Goal: Information Seeking & Learning: Check status

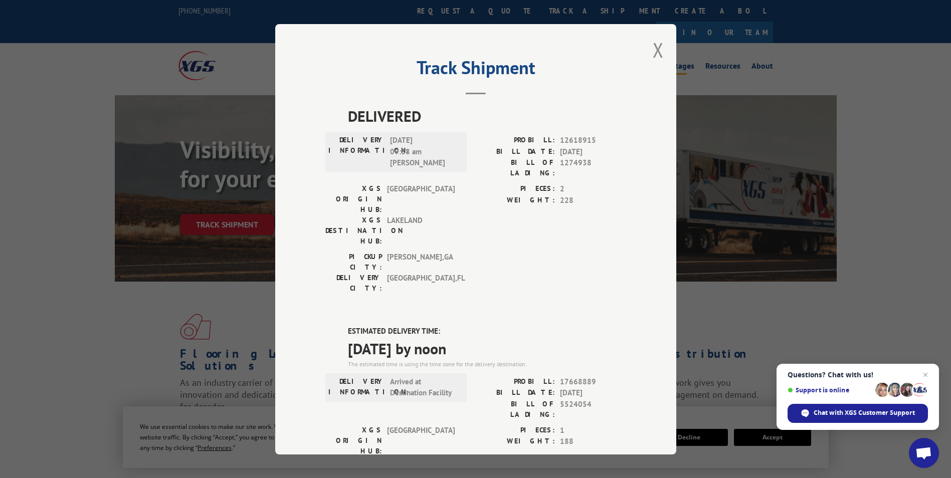
click at [659, 47] on button "Close modal" at bounding box center [658, 50] width 11 height 27
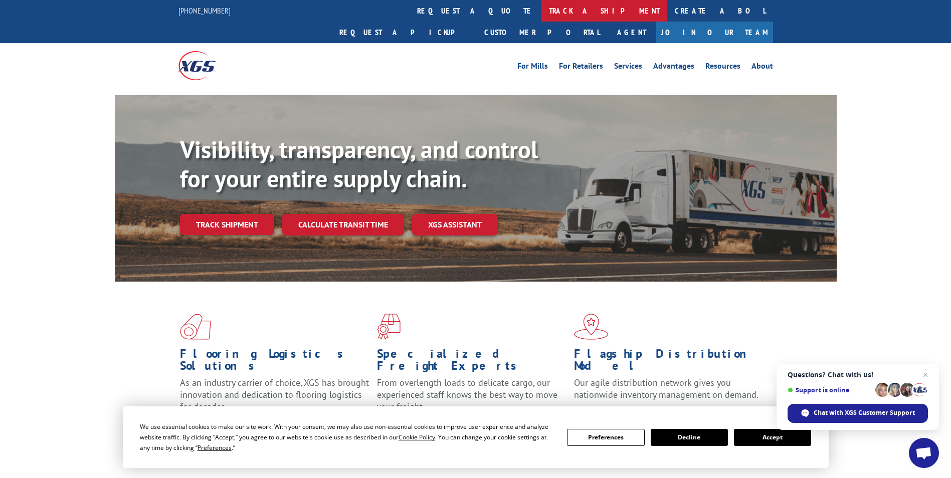
click at [541, 7] on link "track a shipment" at bounding box center [604, 11] width 126 height 22
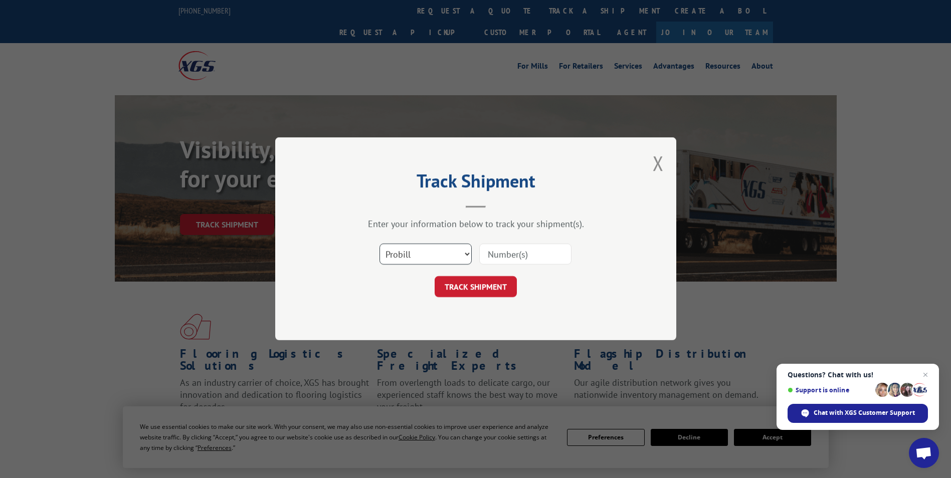
drag, startPoint x: 445, startPoint y: 261, endPoint x: 444, endPoint y: 255, distance: 6.1
click at [445, 261] on select "Select category... Probill BOL PO" at bounding box center [425, 254] width 92 height 21
click at [444, 255] on select "Select category... Probill BOL PO" at bounding box center [425, 254] width 92 height 21
click at [415, 244] on select "Select category... Probill BOL PO" at bounding box center [425, 254] width 92 height 21
select select "po"
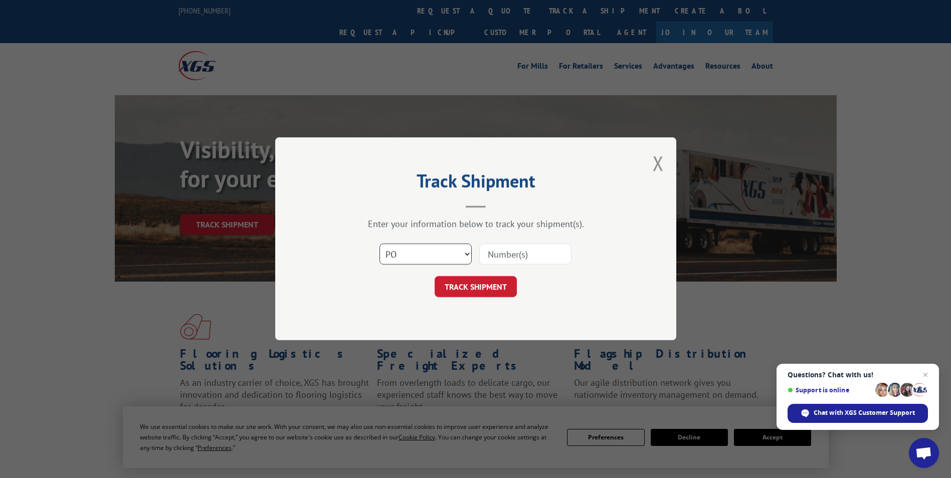
click at [379, 244] on select "Select category... Probill BOL PO" at bounding box center [425, 254] width 92 height 21
click at [489, 257] on input at bounding box center [525, 254] width 92 height 21
paste input "81511569"
type input "81511569"
click at [466, 292] on button "TRACK SHIPMENT" at bounding box center [476, 287] width 82 height 21
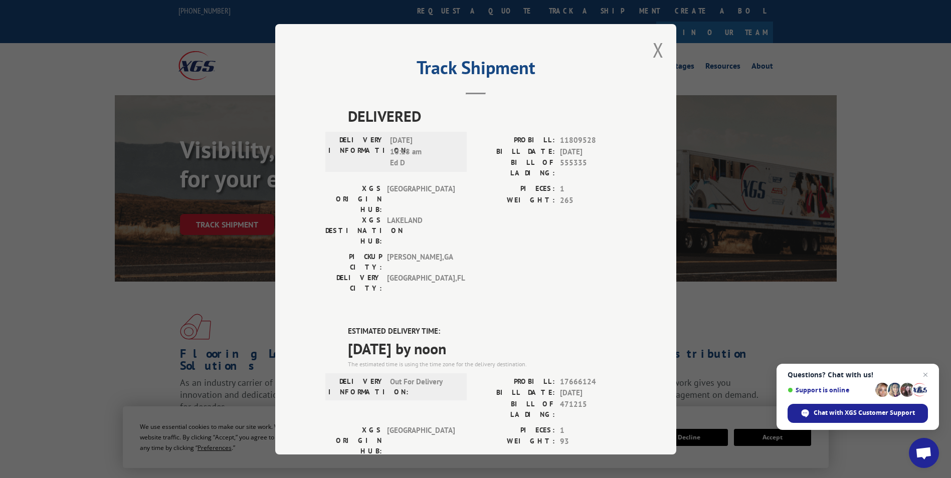
click at [653, 53] on button "Close modal" at bounding box center [658, 50] width 11 height 27
